Goal: Task Accomplishment & Management: Manage account settings

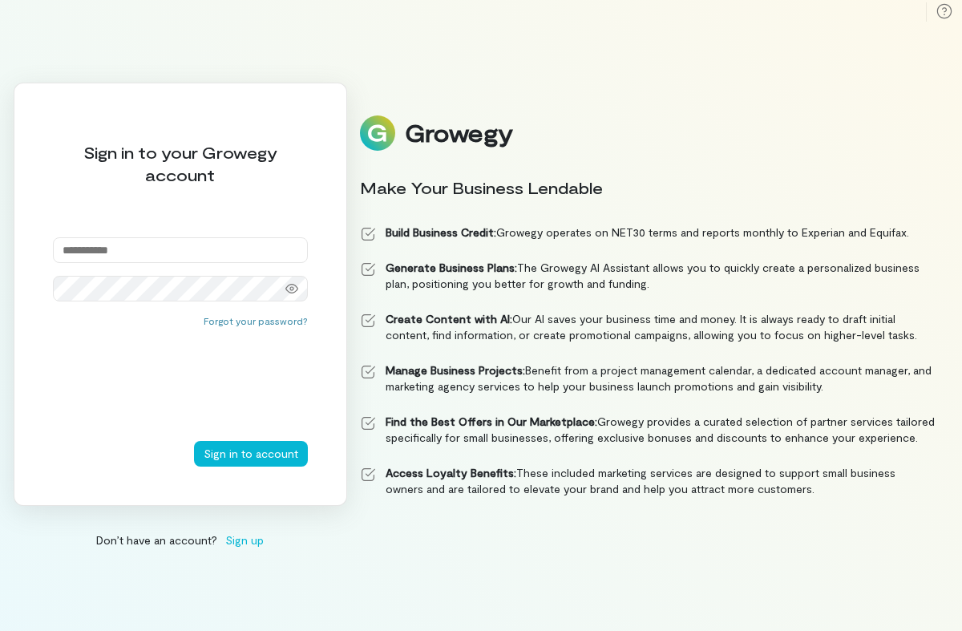
click at [194, 260] on input "email" at bounding box center [180, 250] width 255 height 26
type input "**********"
click at [194, 441] on button "Sign in to account" at bounding box center [251, 454] width 114 height 26
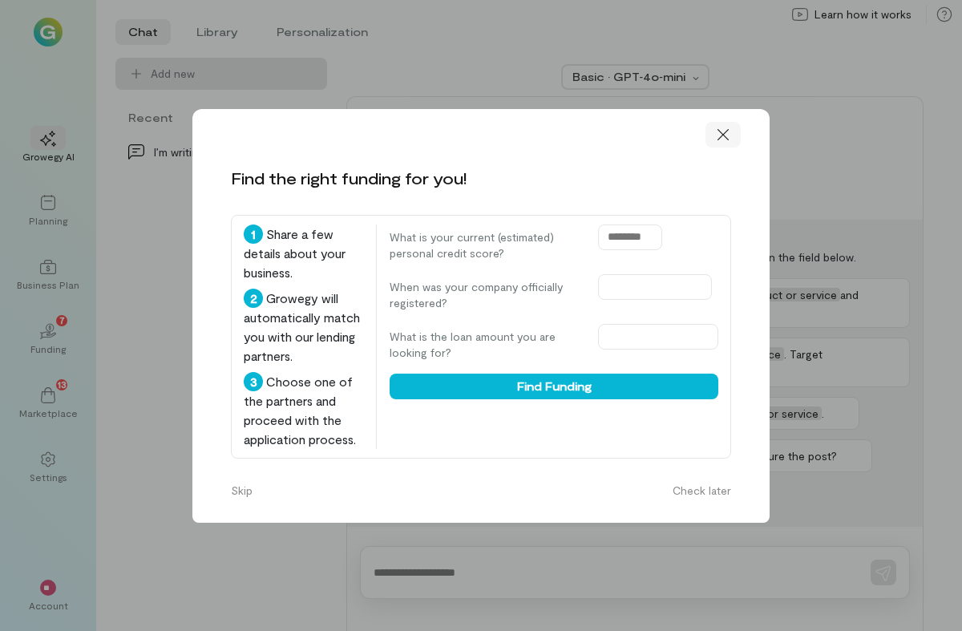
click at [733, 132] on div at bounding box center [722, 135] width 35 height 26
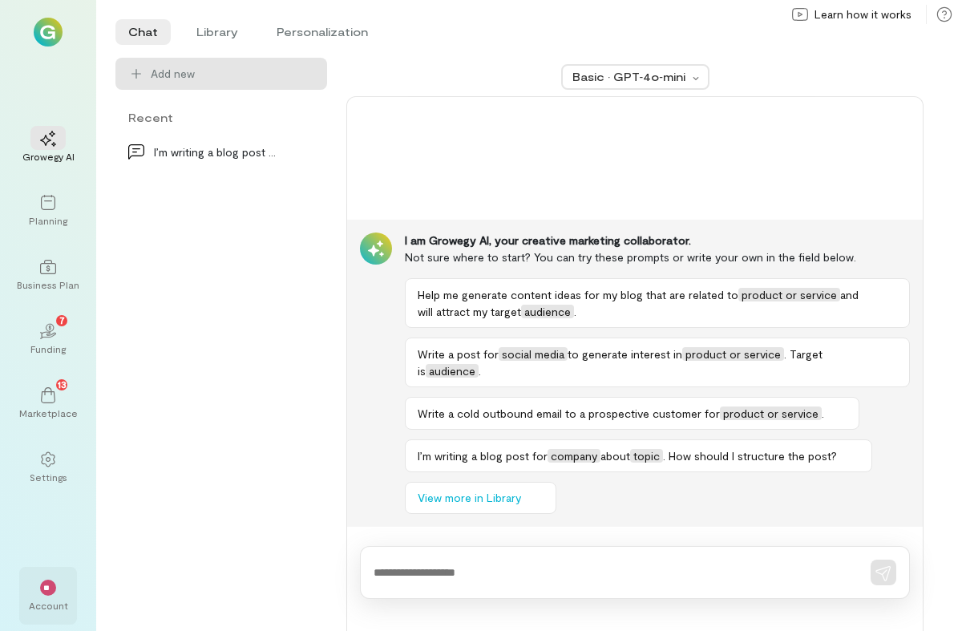
click at [46, 585] on span "**" at bounding box center [48, 588] width 10 height 10
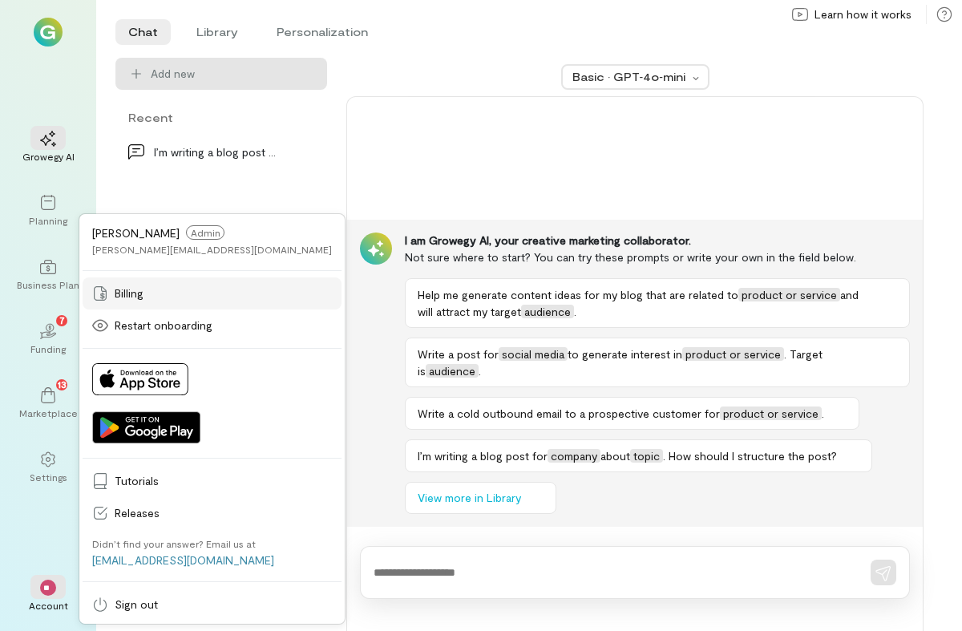
click at [154, 296] on span "Billing" at bounding box center [223, 293] width 217 height 16
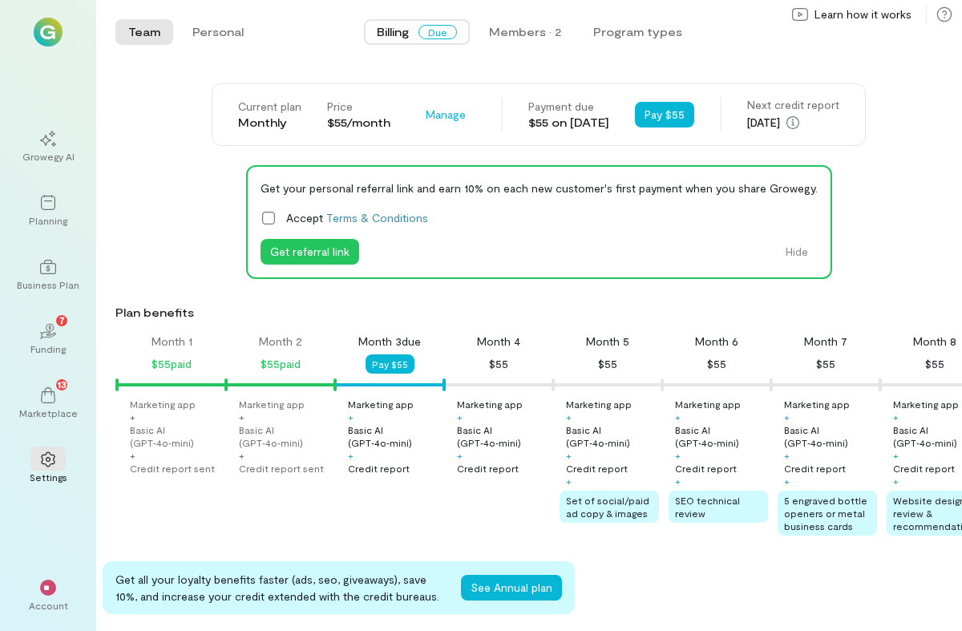
scroll to position [0, 54]
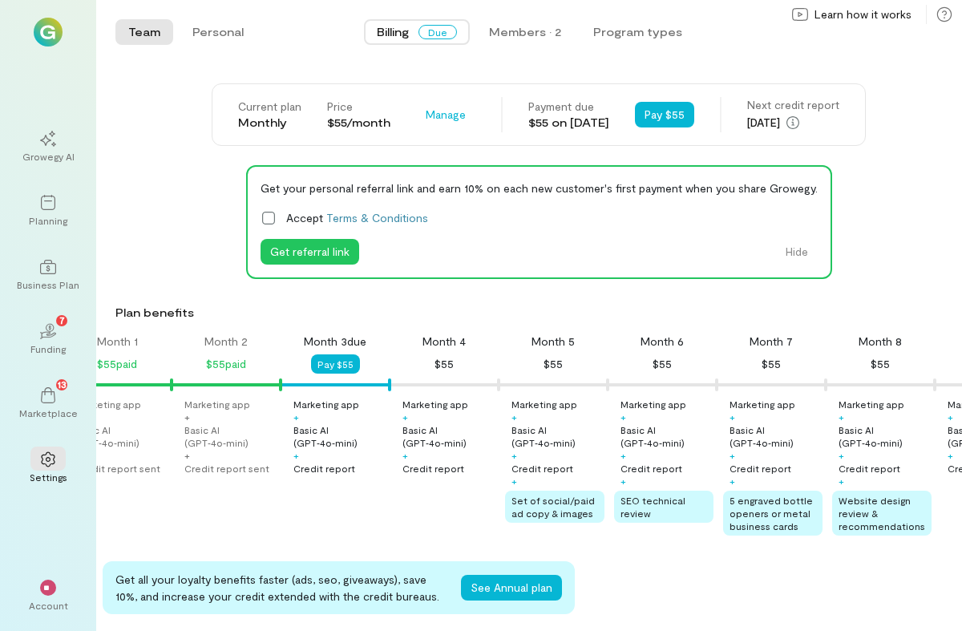
click at [903, 103] on div "Current plan Monthly Price $55/month Manage Payment due $55 on [DATE] Pay $55 N…" at bounding box center [538, 114] width 846 height 63
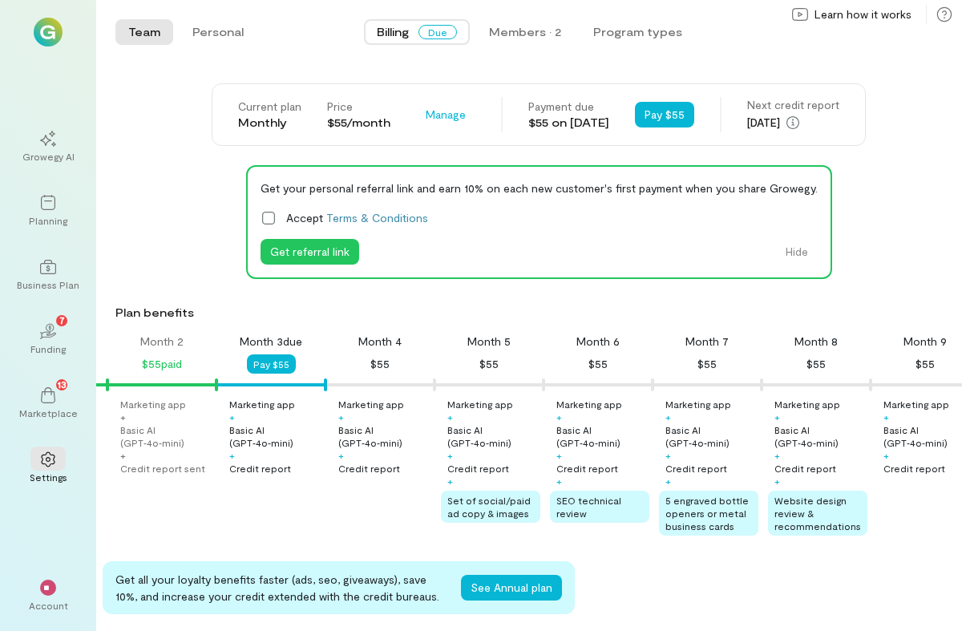
scroll to position [0, 147]
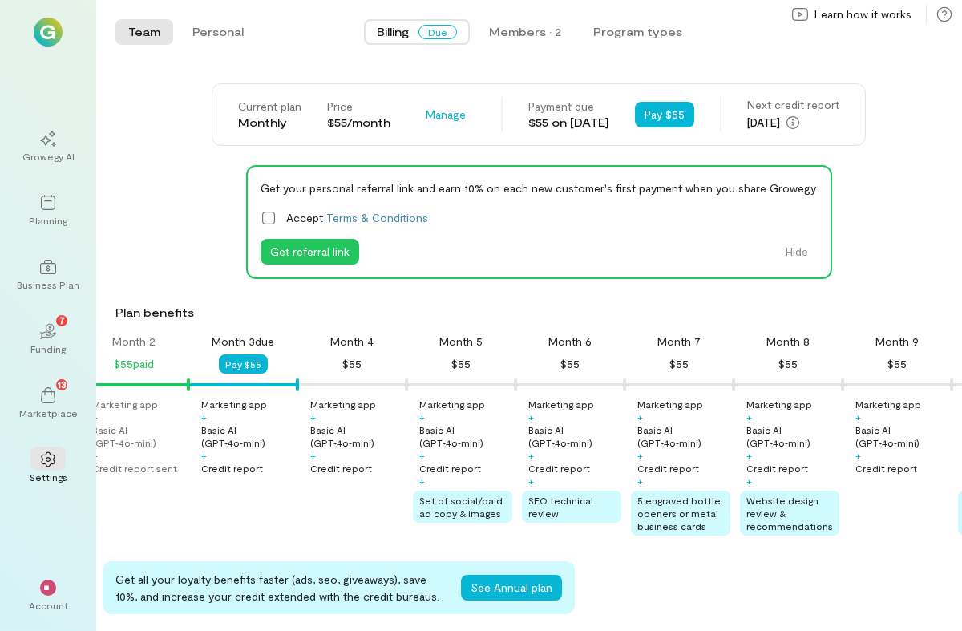
click at [861, 148] on div "Current plan Monthly Price $55/month Manage Payment due $55 on [DATE] Pay $55 N…" at bounding box center [538, 643] width 846 height 1120
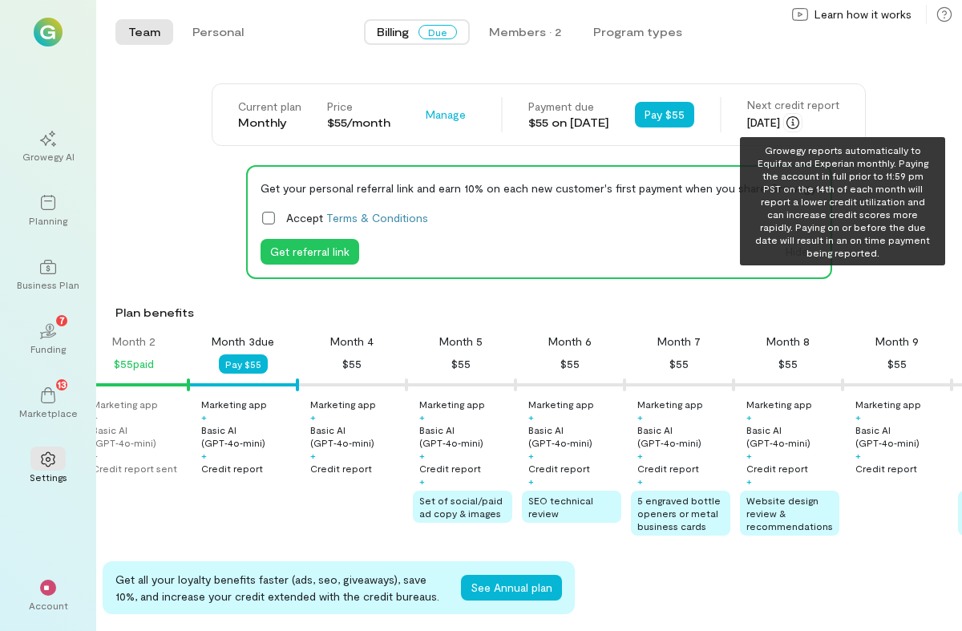
click at [799, 119] on icon "button" at bounding box center [792, 122] width 13 height 13
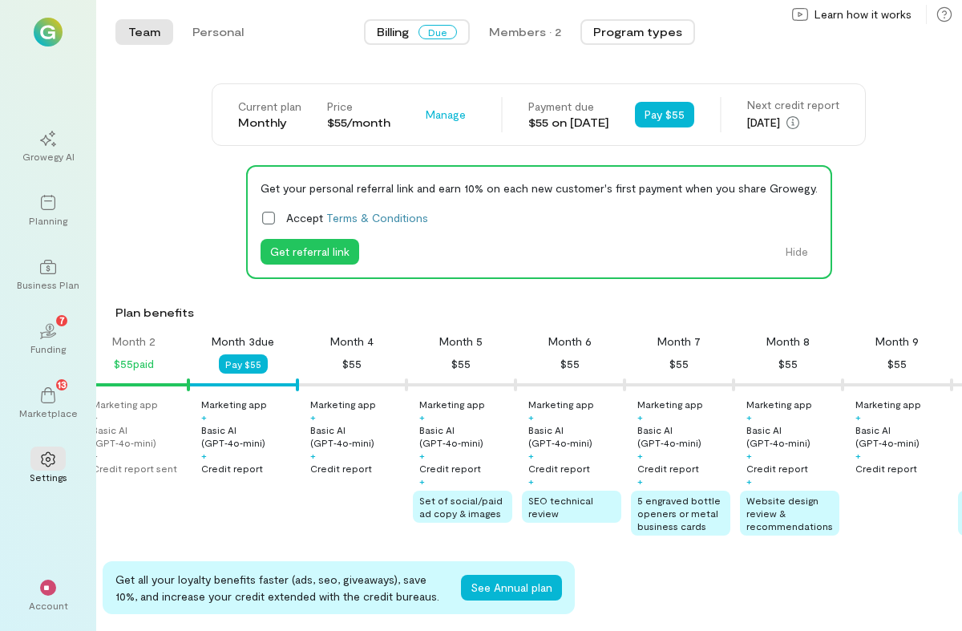
click at [669, 36] on button "Program types" at bounding box center [637, 32] width 115 height 26
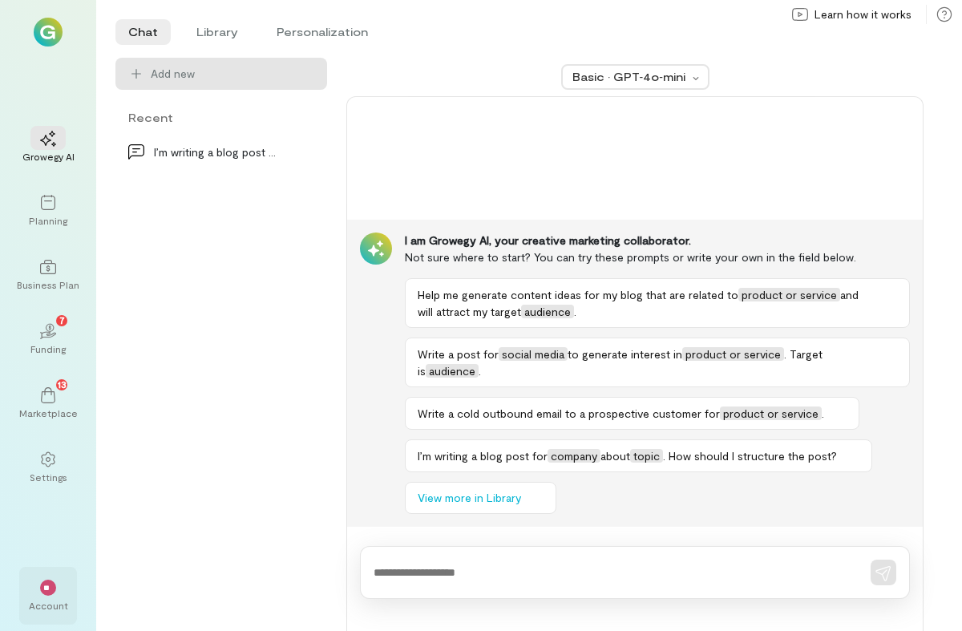
click at [49, 590] on span "**" at bounding box center [48, 588] width 10 height 10
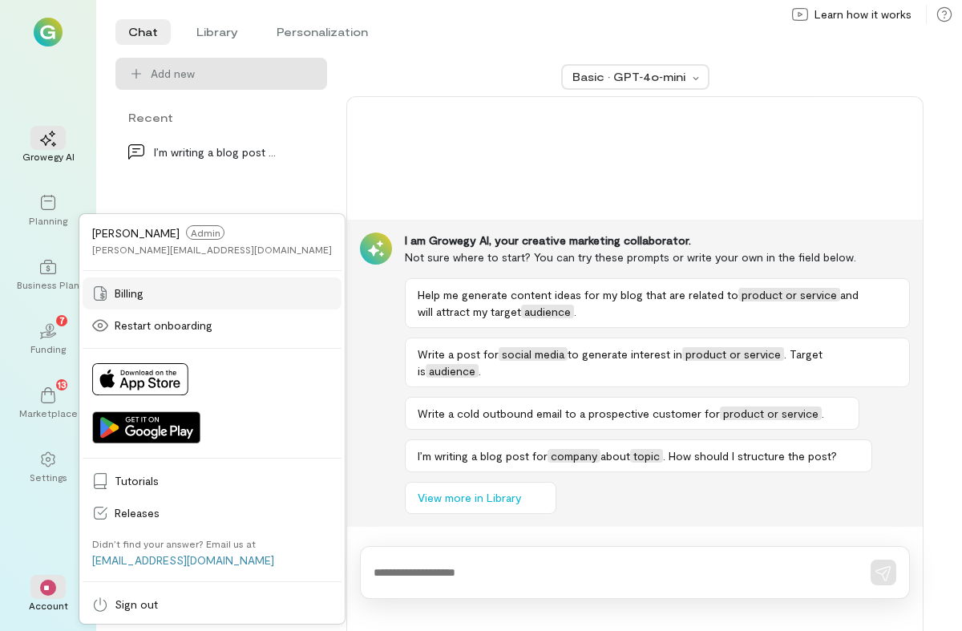
click at [129, 294] on span "Billing" at bounding box center [223, 293] width 217 height 16
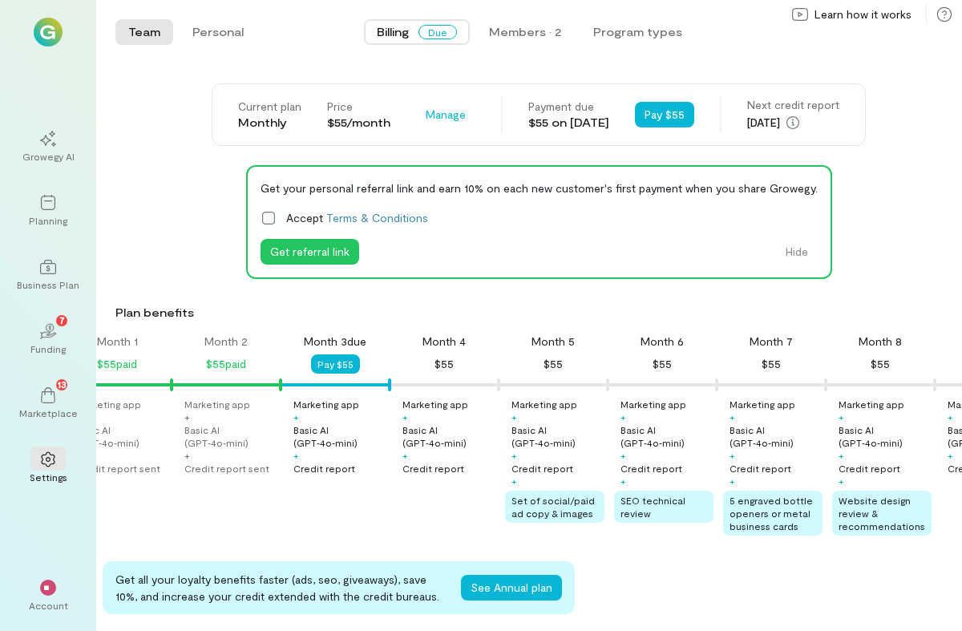
scroll to position [1, 0]
click at [802, 119] on button "button" at bounding box center [792, 121] width 19 height 19
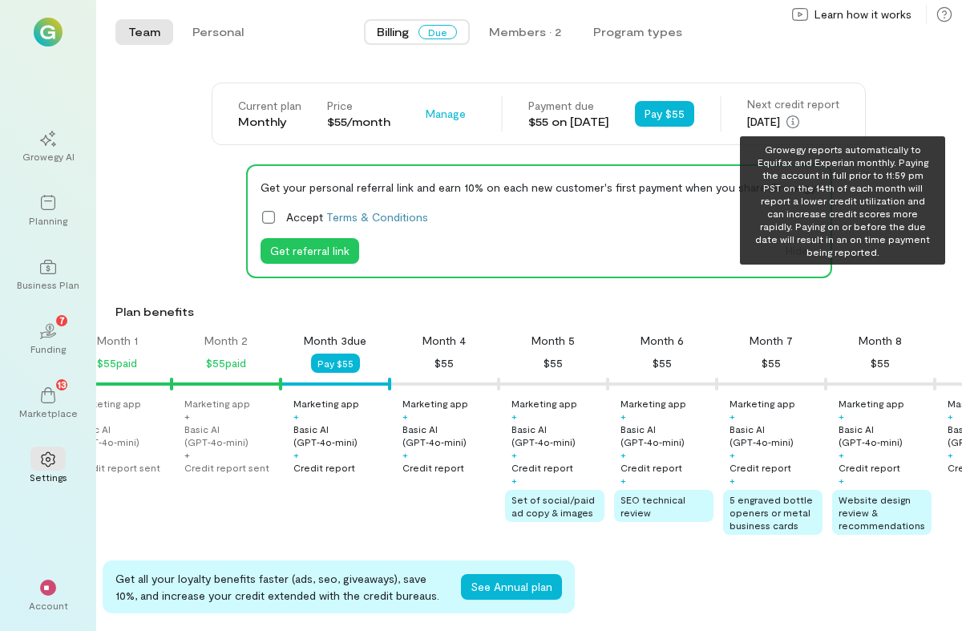
click at [832, 118] on div "[DATE] Growegy reports automatically to Equifax and Experian monthly. Paying th…" at bounding box center [793, 121] width 92 height 19
